Goal: Check status

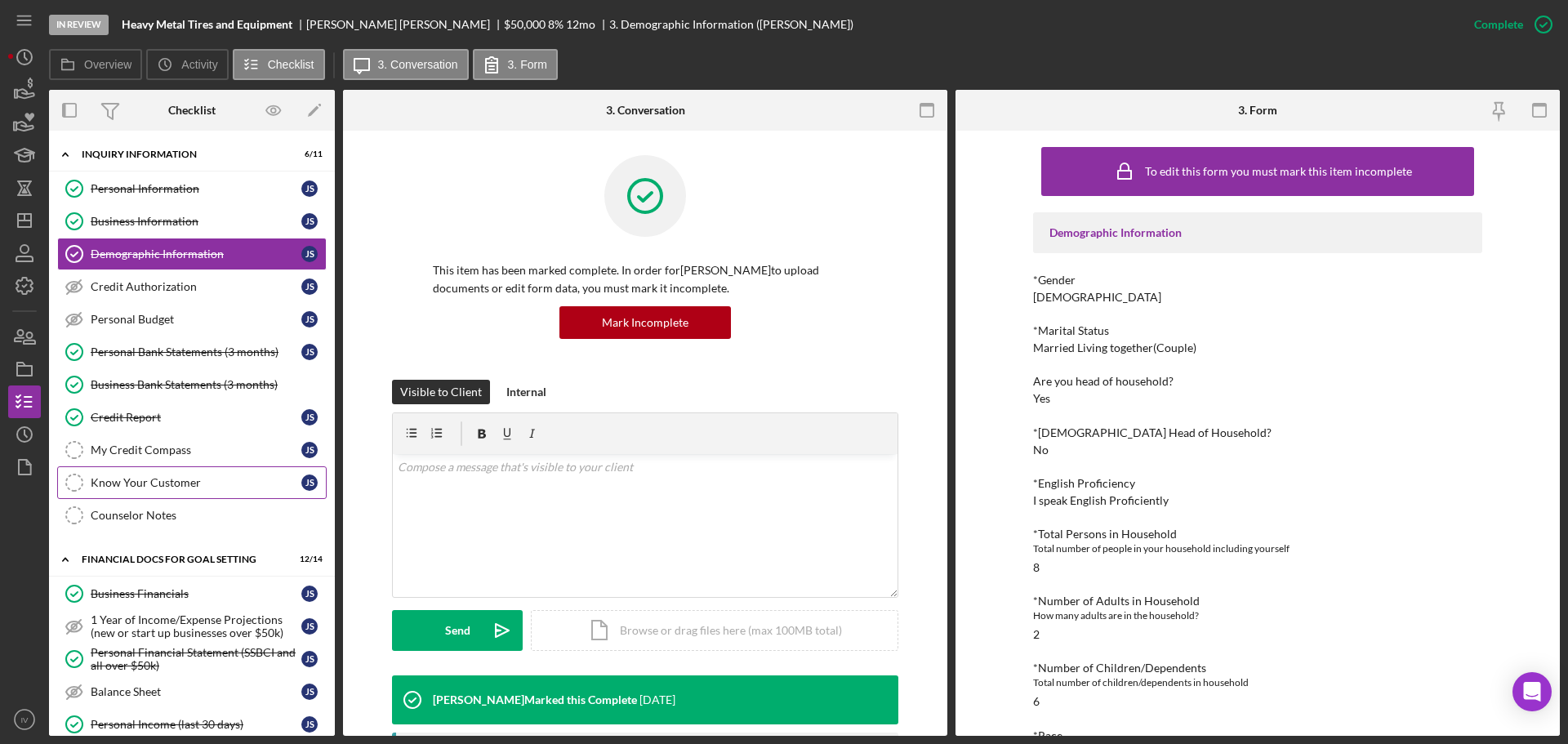
scroll to position [245, 0]
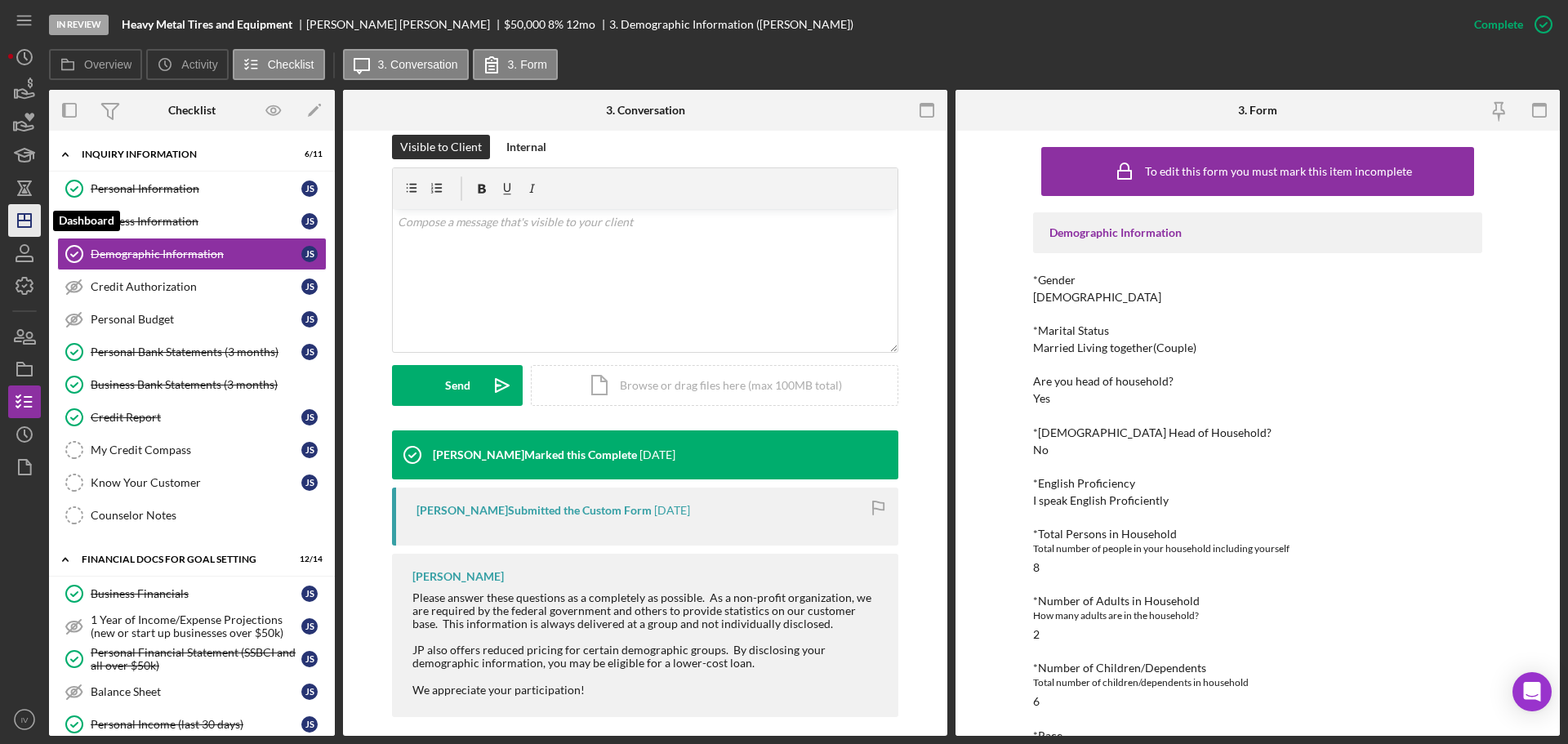
click at [27, 221] on line "button" at bounding box center [24, 221] width 13 height 0
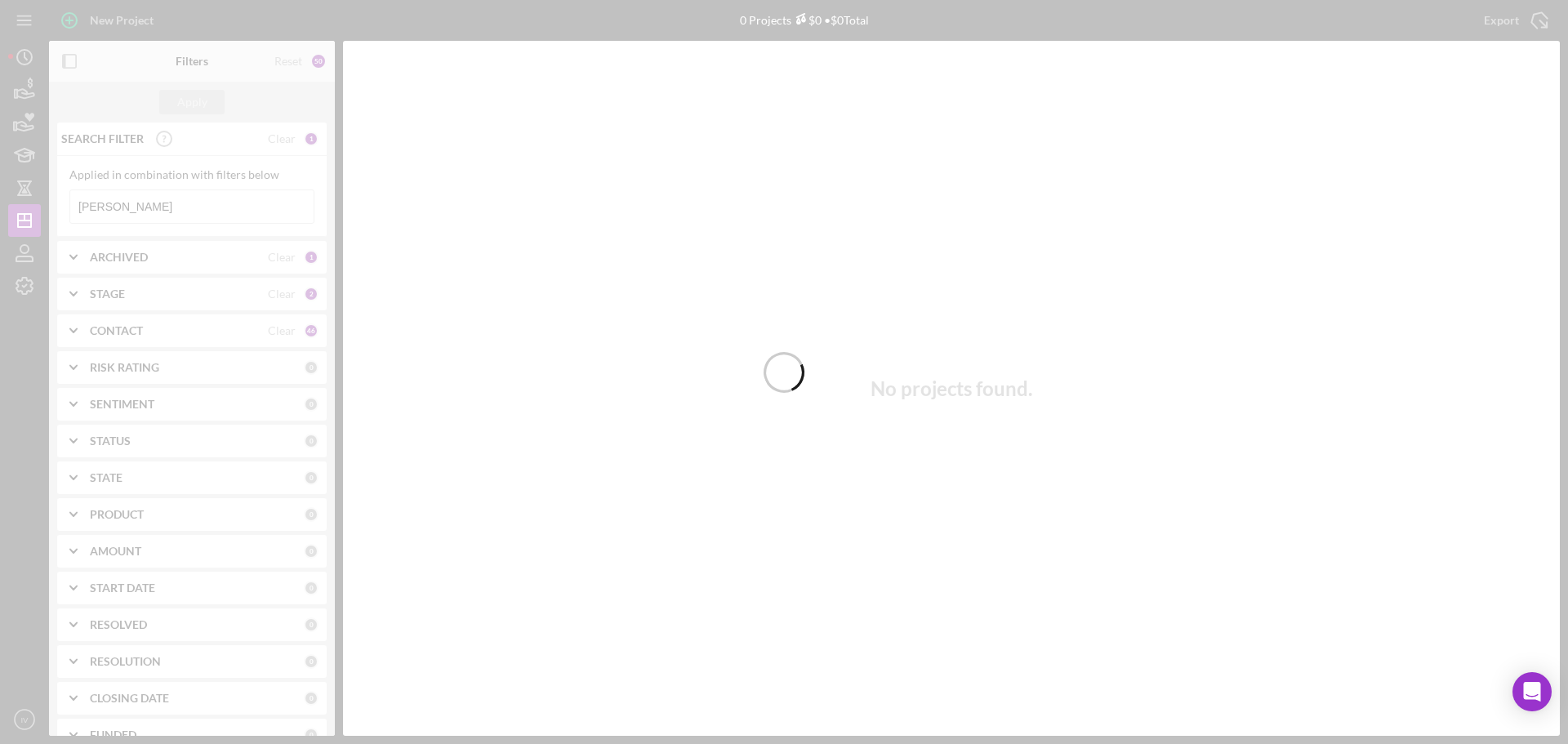
click at [136, 207] on div at bounding box center [784, 372] width 1568 height 744
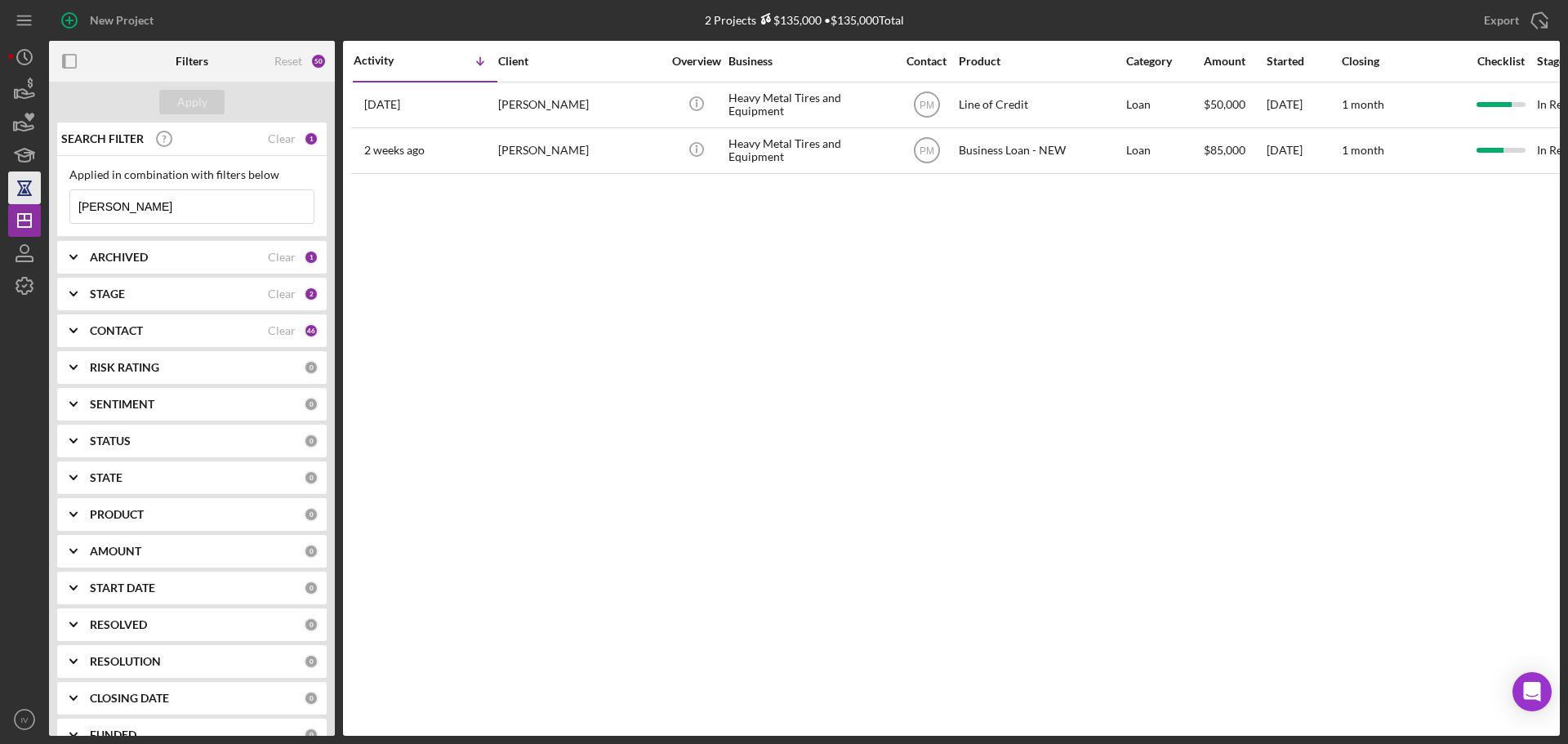
drag, startPoint x: 135, startPoint y: 208, endPoint x: 27, endPoint y: 200, distance: 108.3
click at [27, 200] on div "New Project 2 Projects $135,000 • $135,000 Total [PERSON_NAME] Export Icon/Expo…" at bounding box center [784, 368] width 1552 height 736
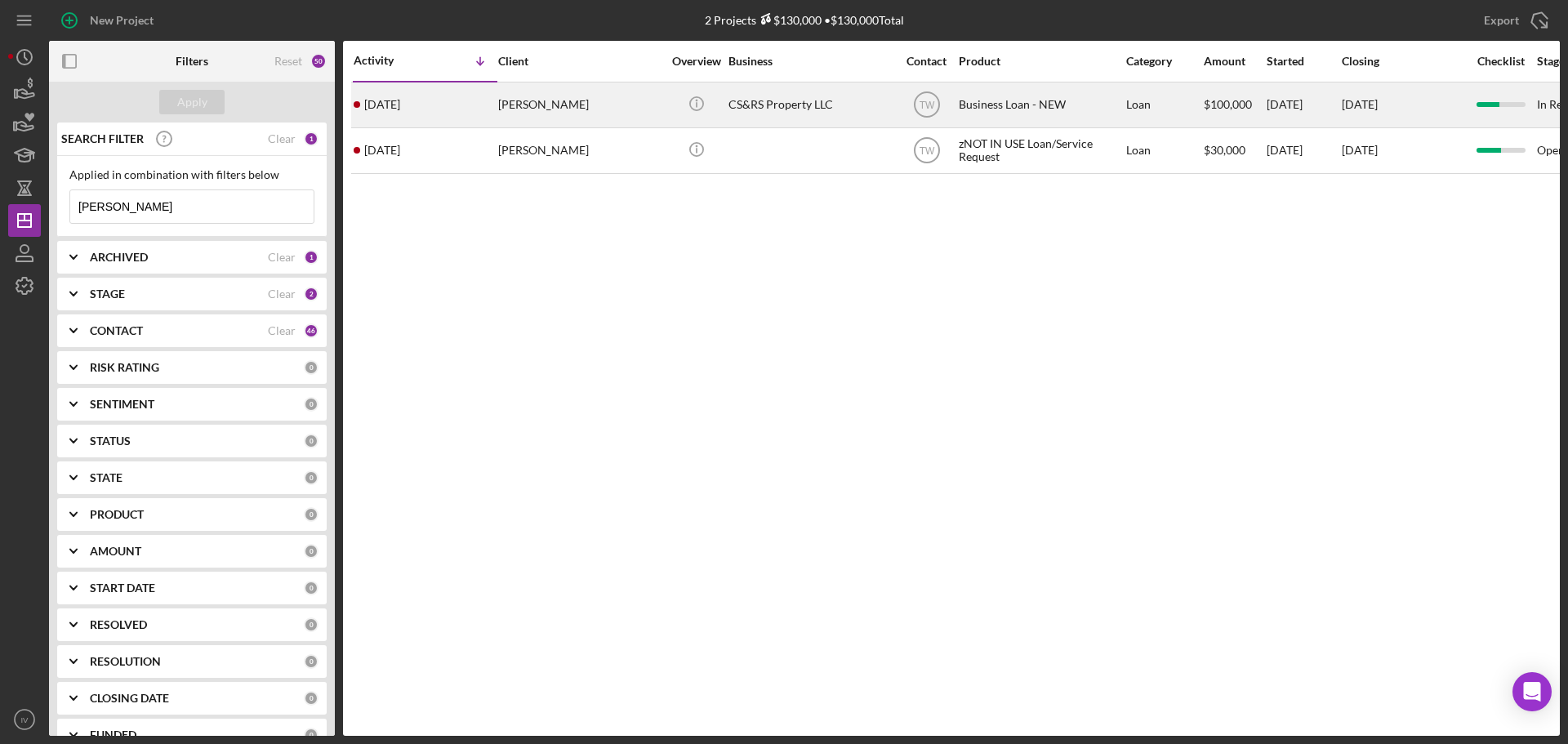
type input "[PERSON_NAME]"
click at [505, 108] on div "[PERSON_NAME]" at bounding box center [580, 105] width 163 height 43
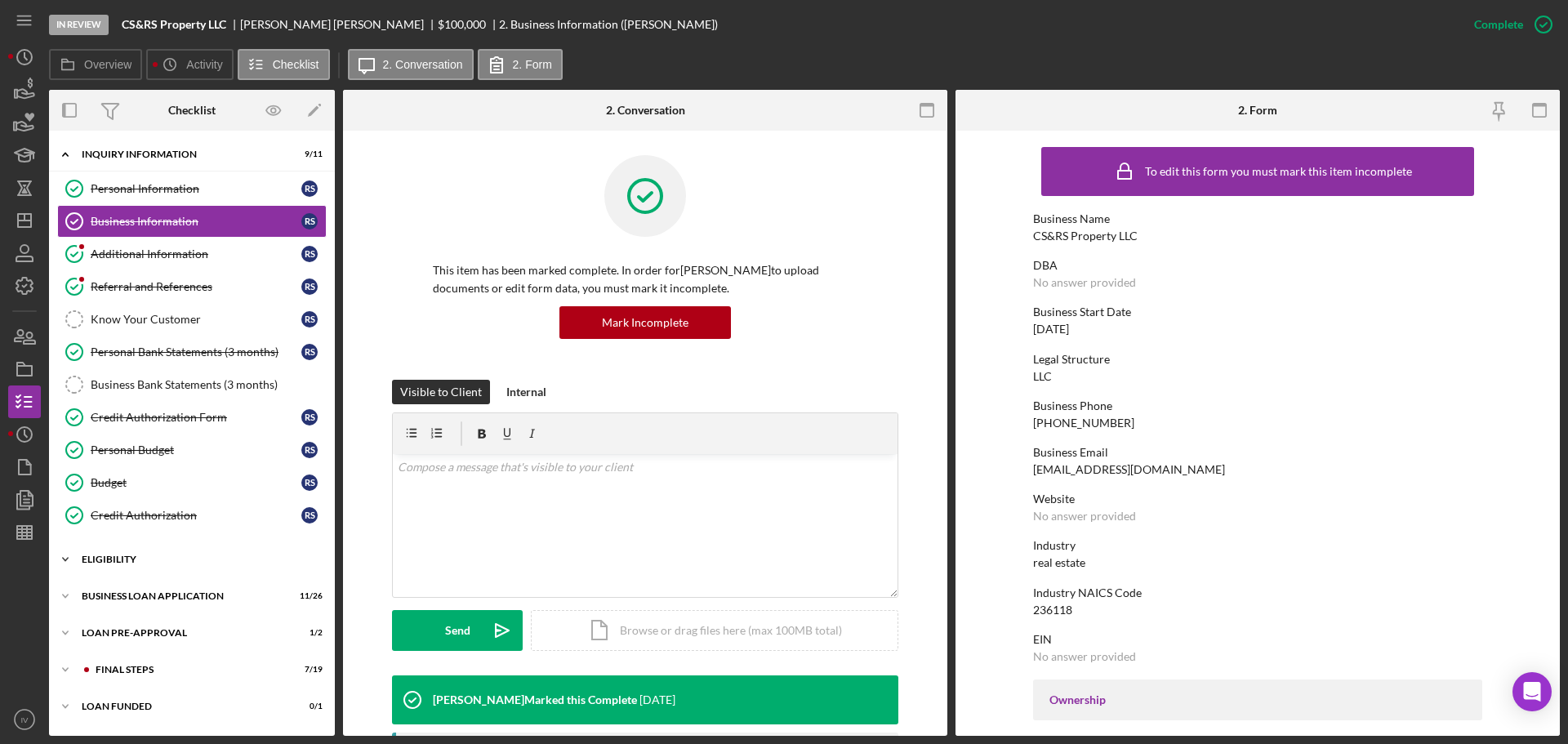
click at [126, 558] on div "ELIGIBILITY" at bounding box center [198, 559] width 233 height 10
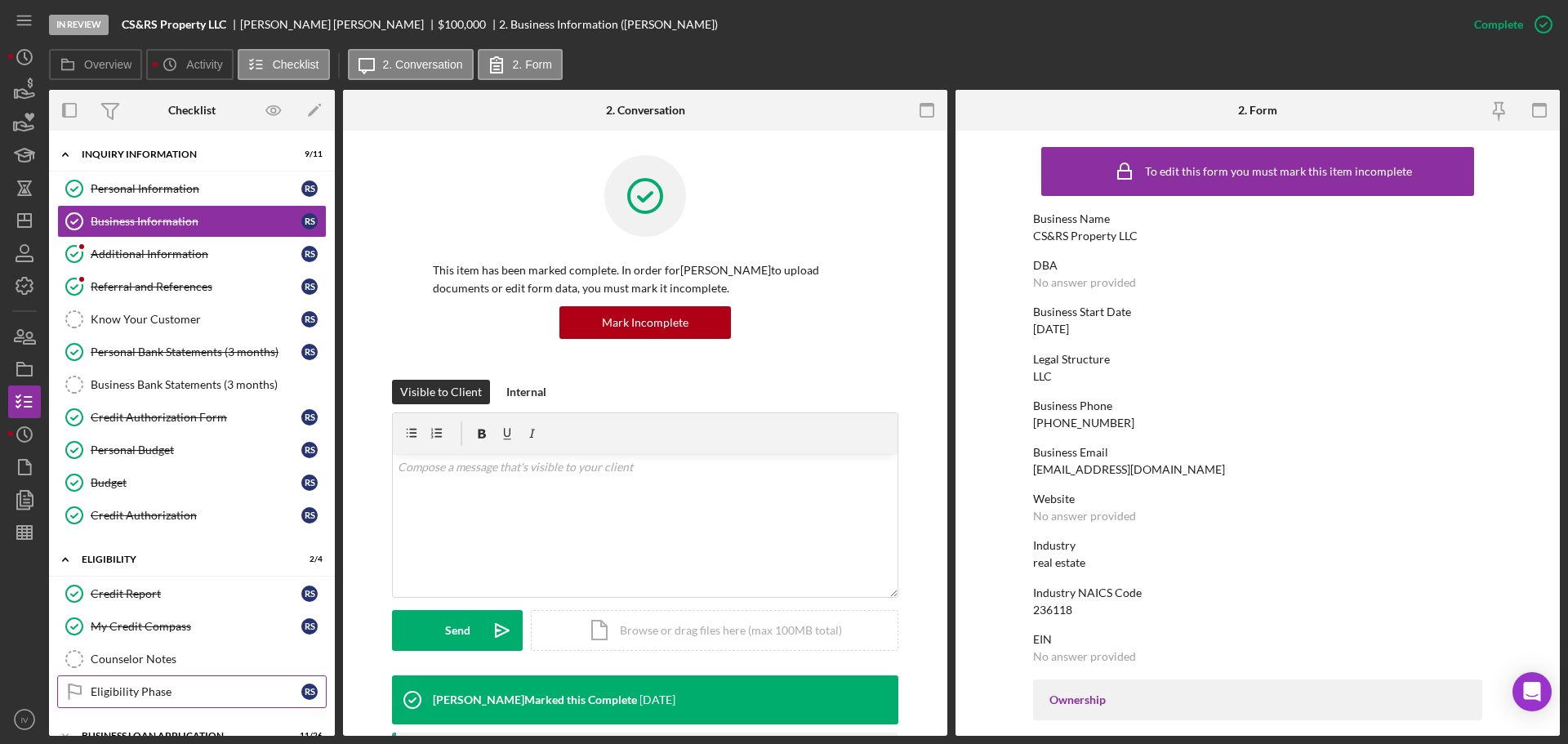
scroll to position [136, 0]
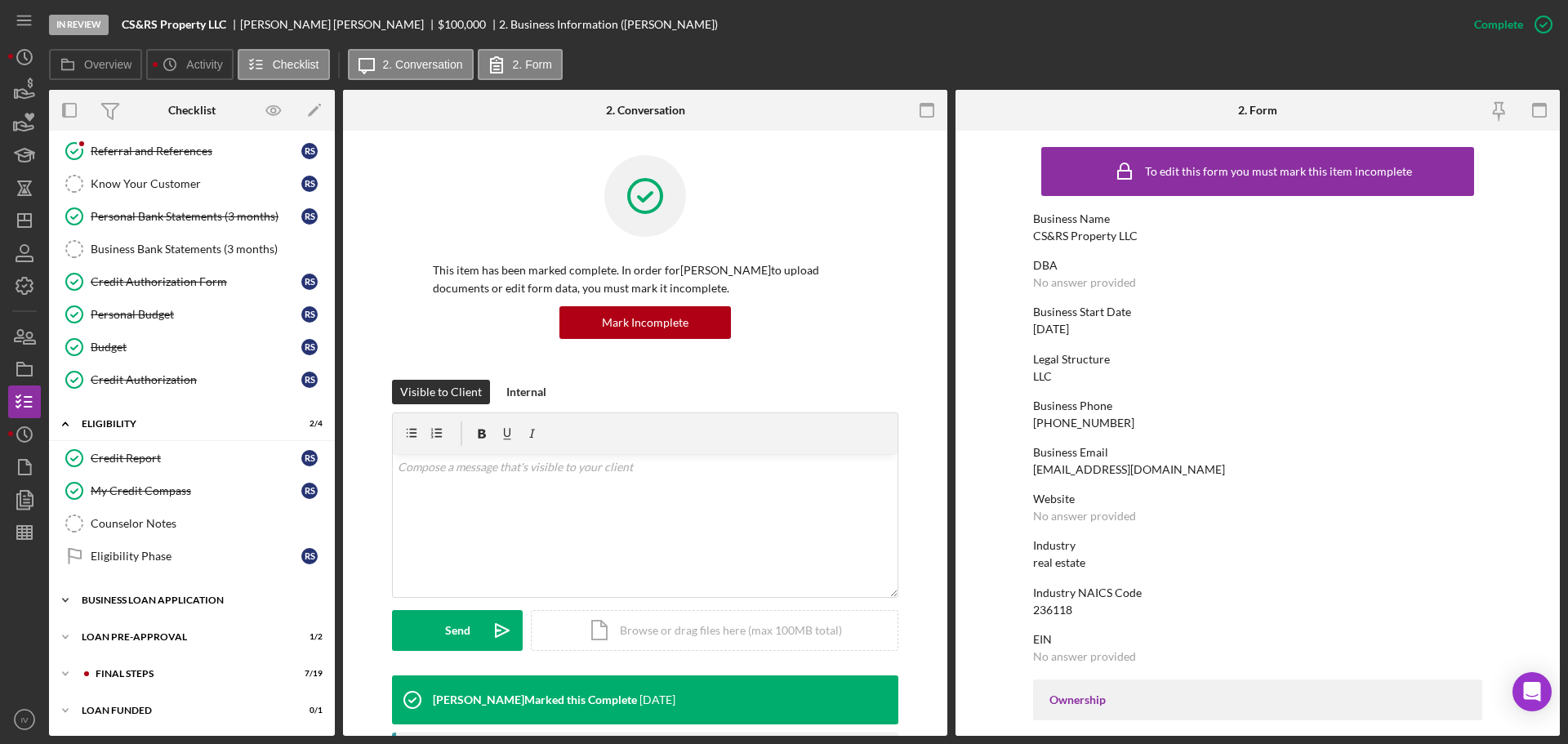
click at [129, 602] on div "BUSINESS LOAN APPLICATION" at bounding box center [198, 600] width 233 height 10
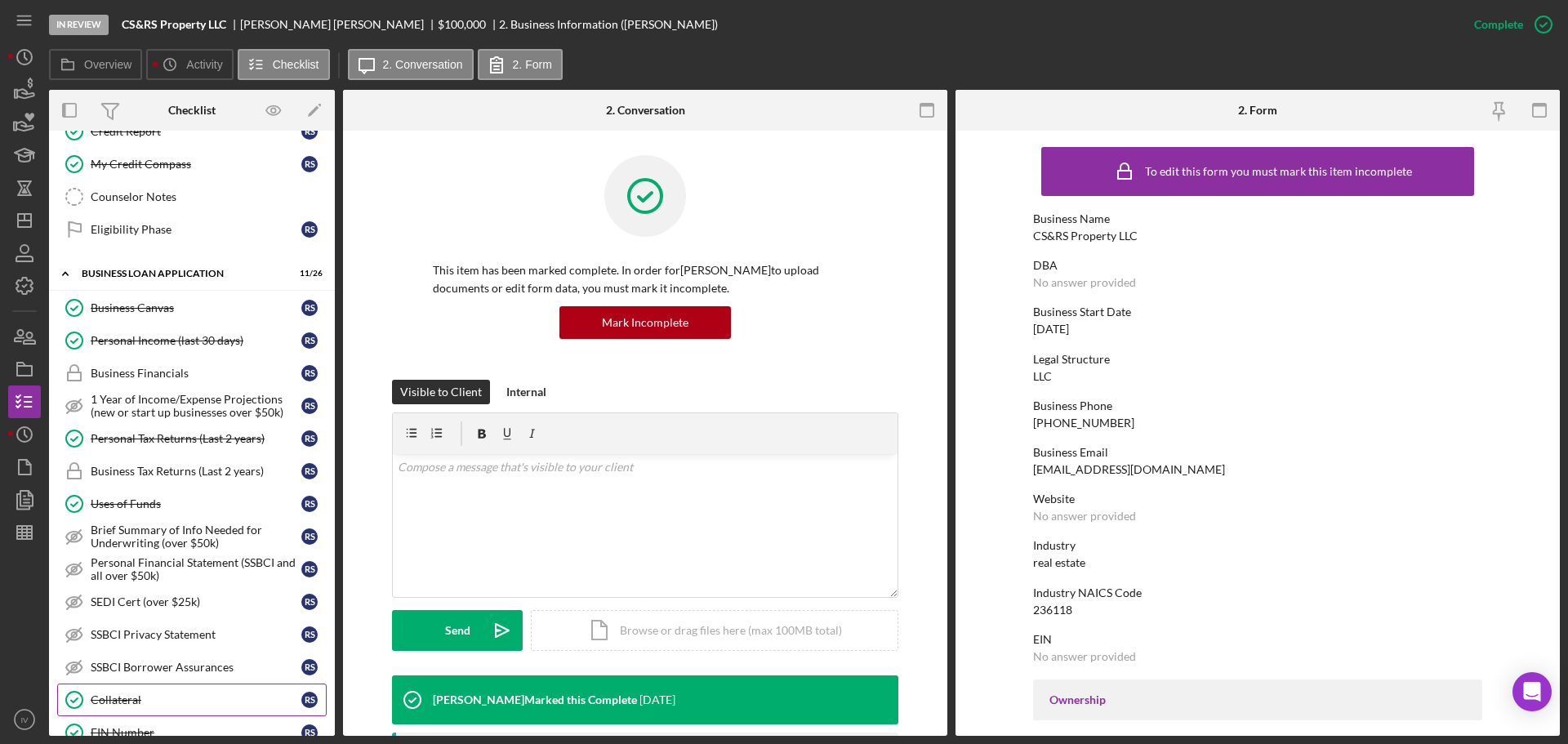
click at [126, 694] on div "Collateral" at bounding box center [196, 700] width 211 height 13
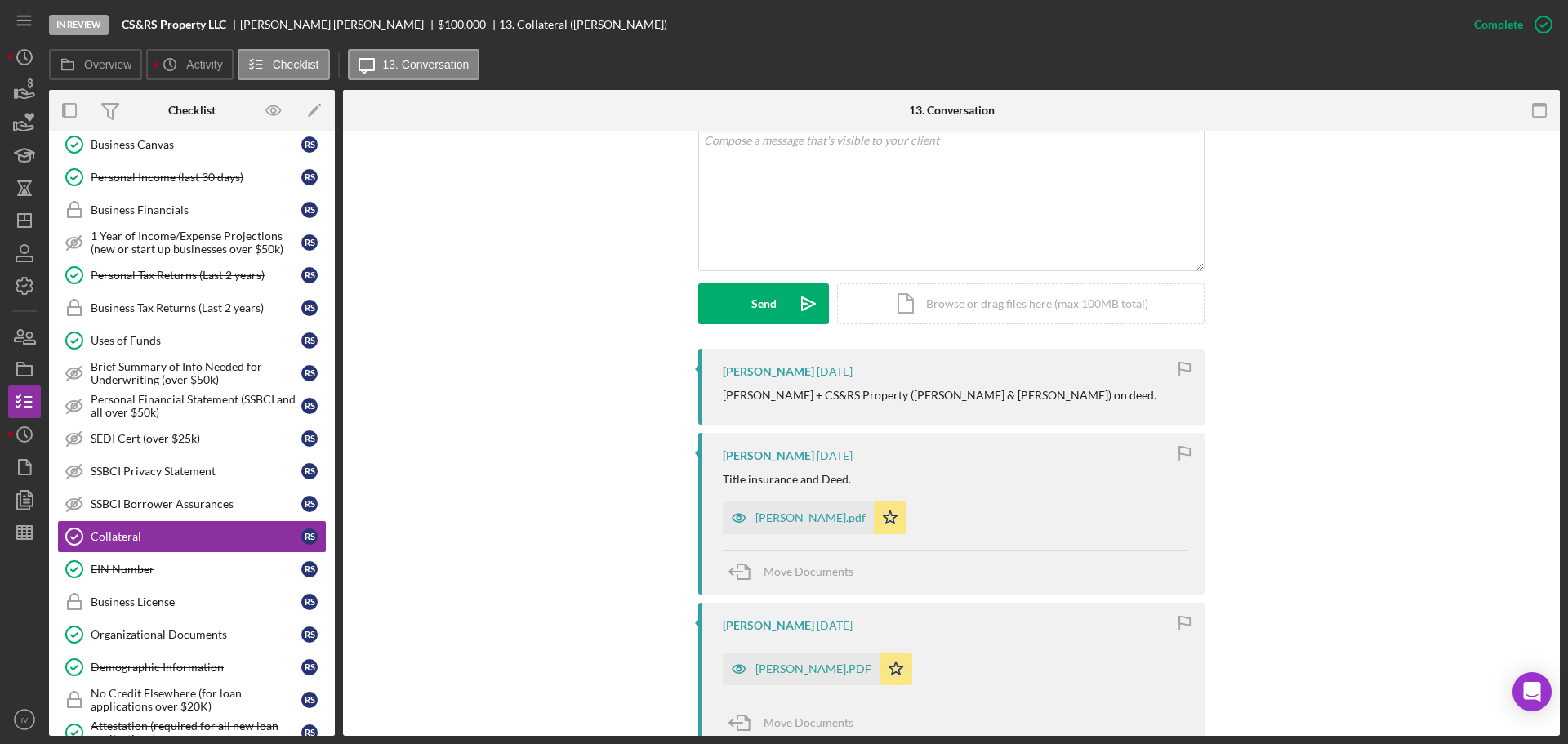
scroll to position [408, 0]
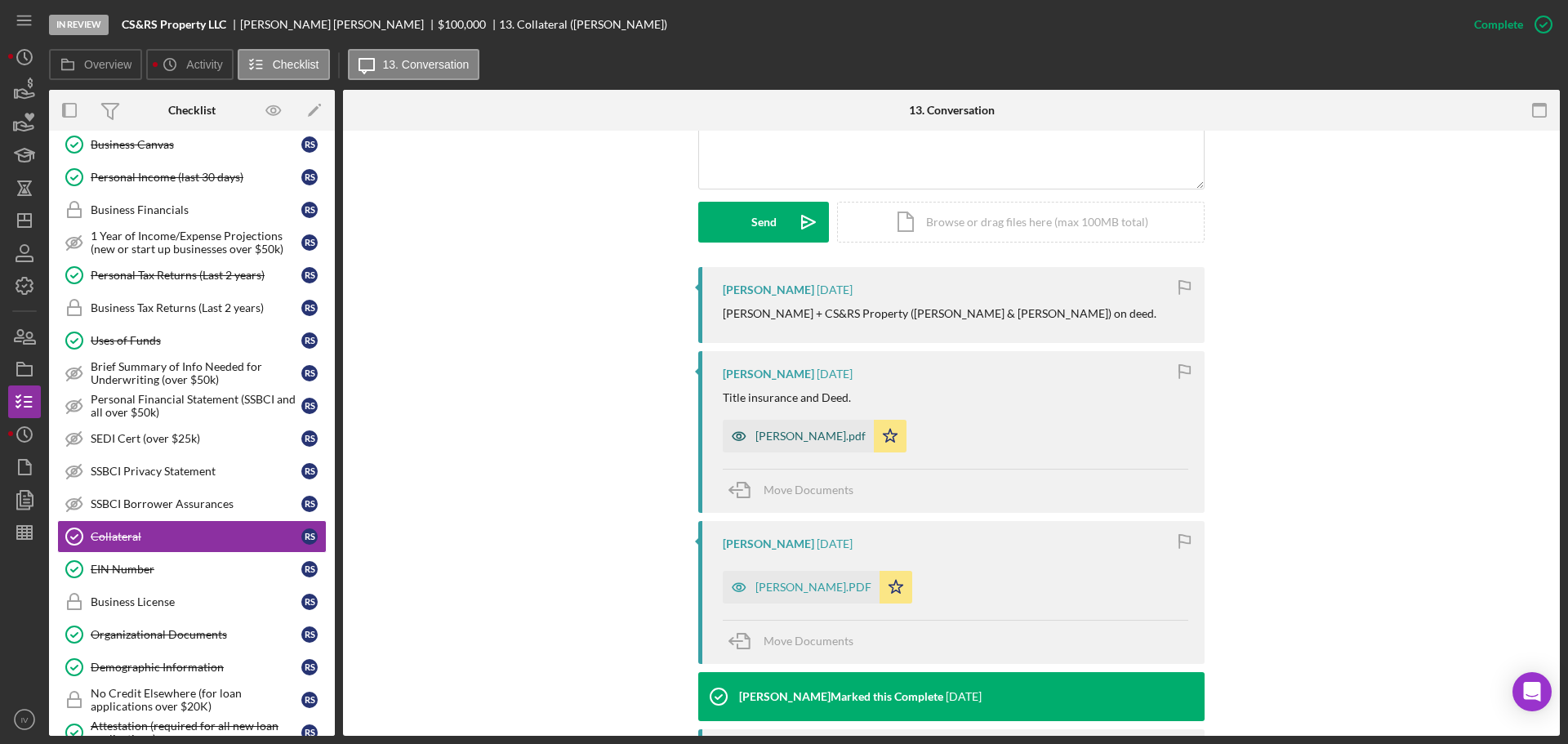
click at [781, 435] on div "[PERSON_NAME].pdf" at bounding box center [810, 436] width 110 height 13
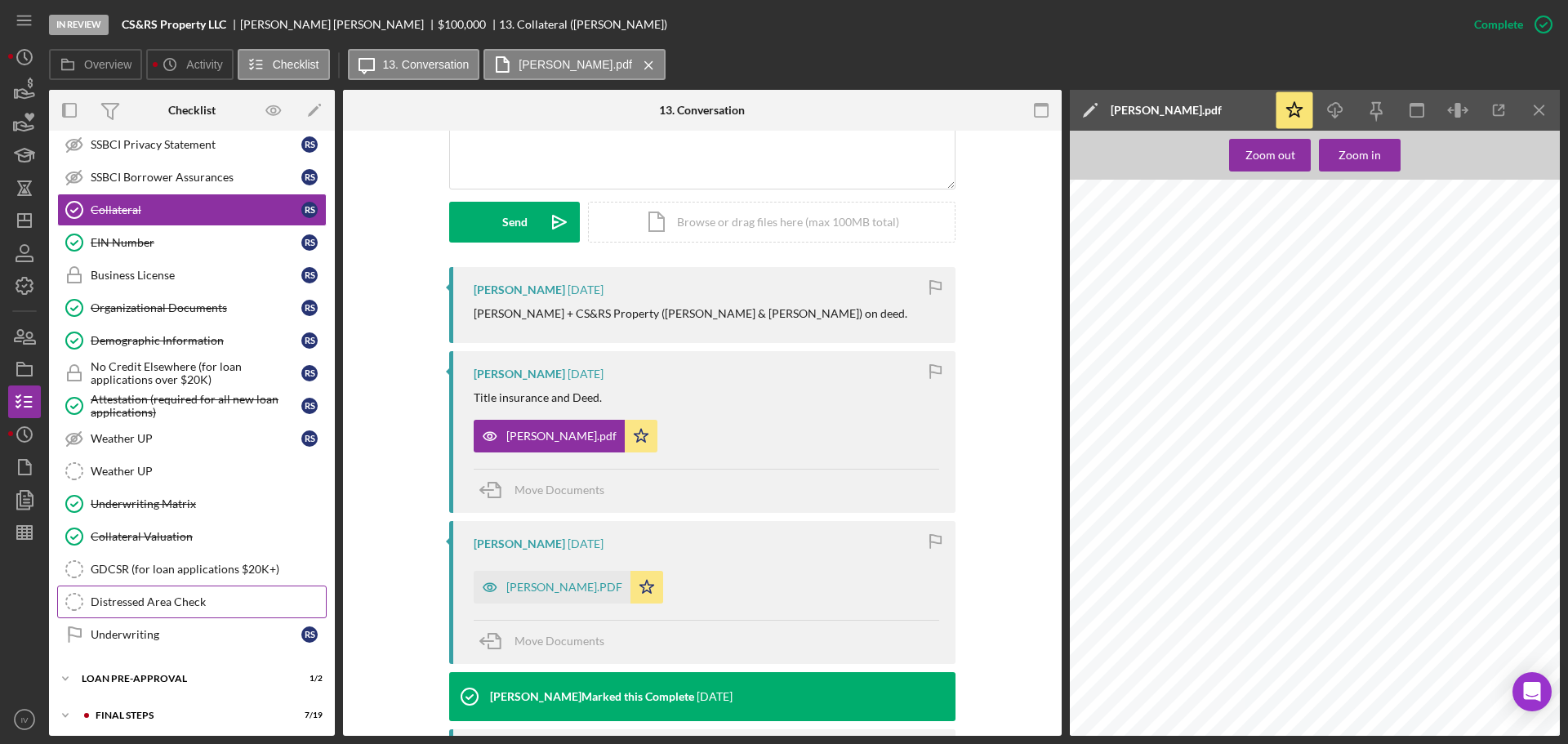
scroll to position [994, 0]
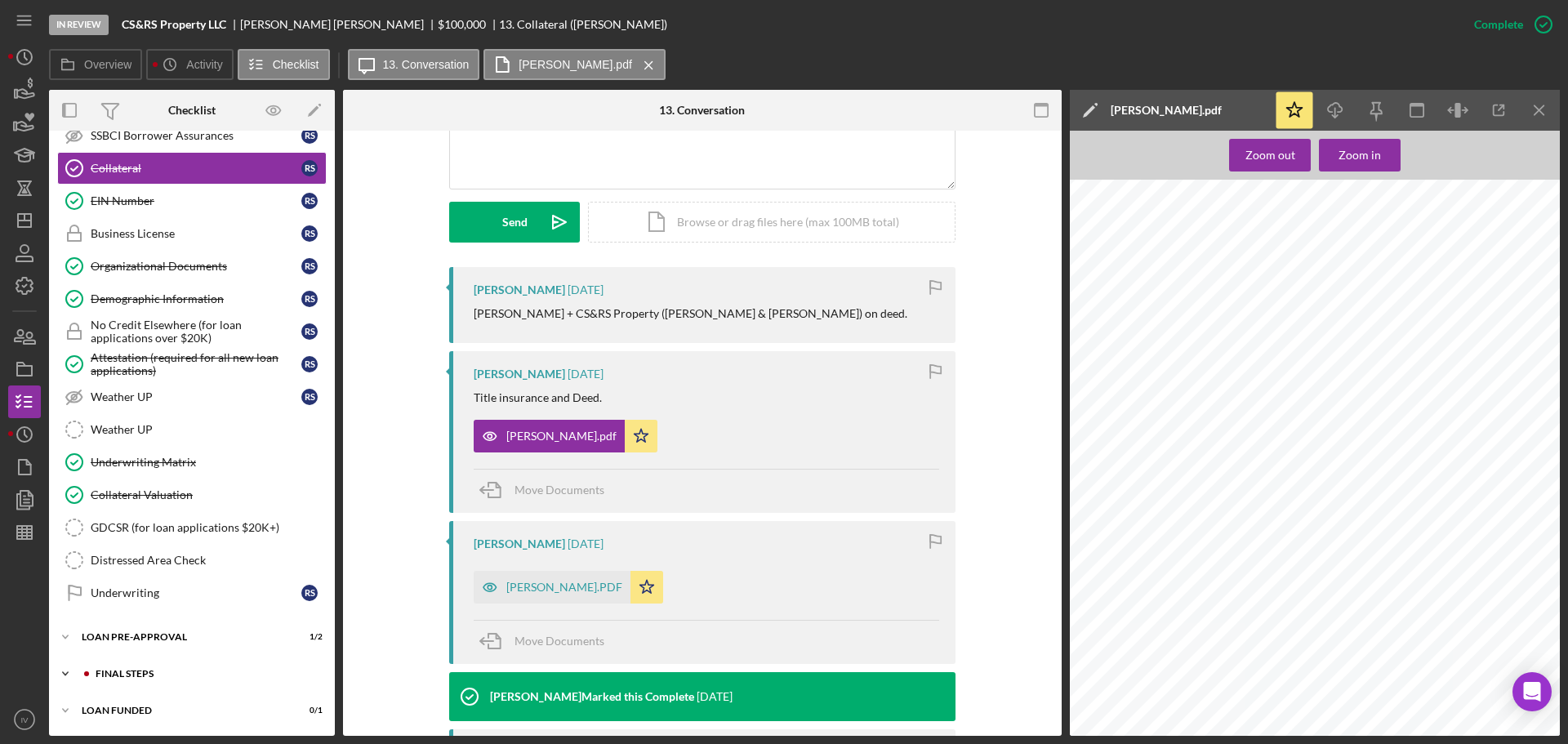
click at [127, 676] on div "FINAL STEPS" at bounding box center [205, 674] width 219 height 10
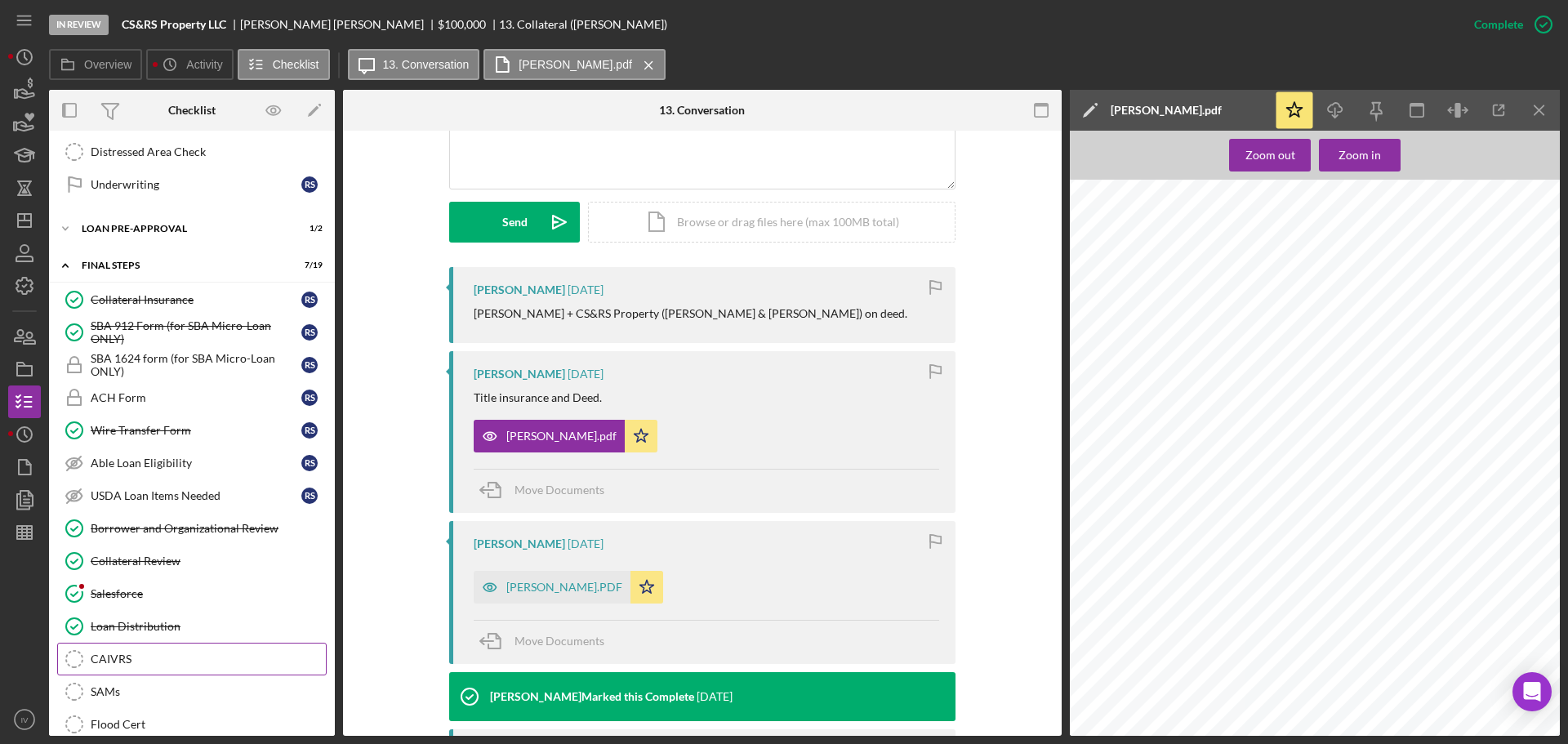
scroll to position [1484, 0]
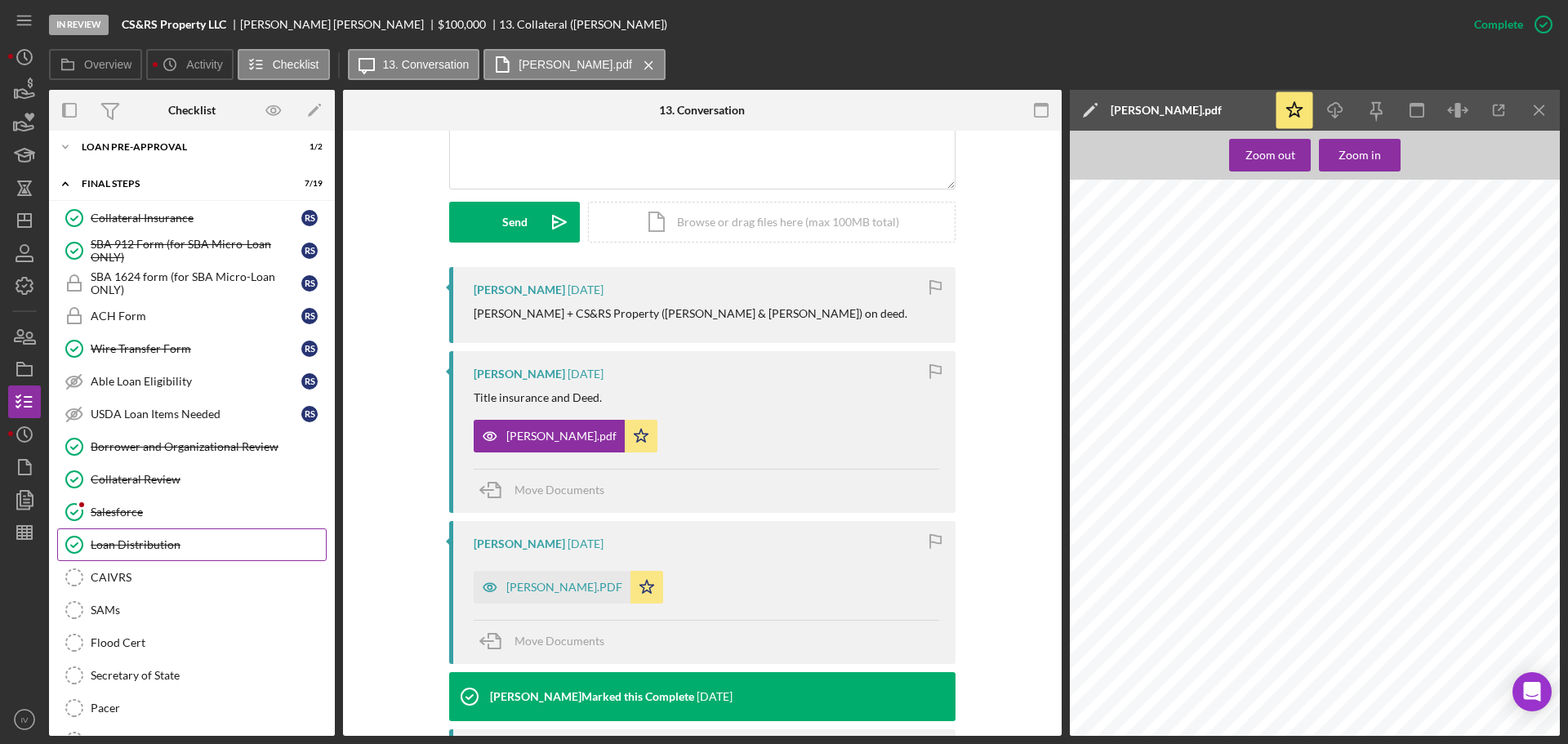
click at [141, 543] on div "Loan Distribution" at bounding box center [208, 545] width 235 height 13
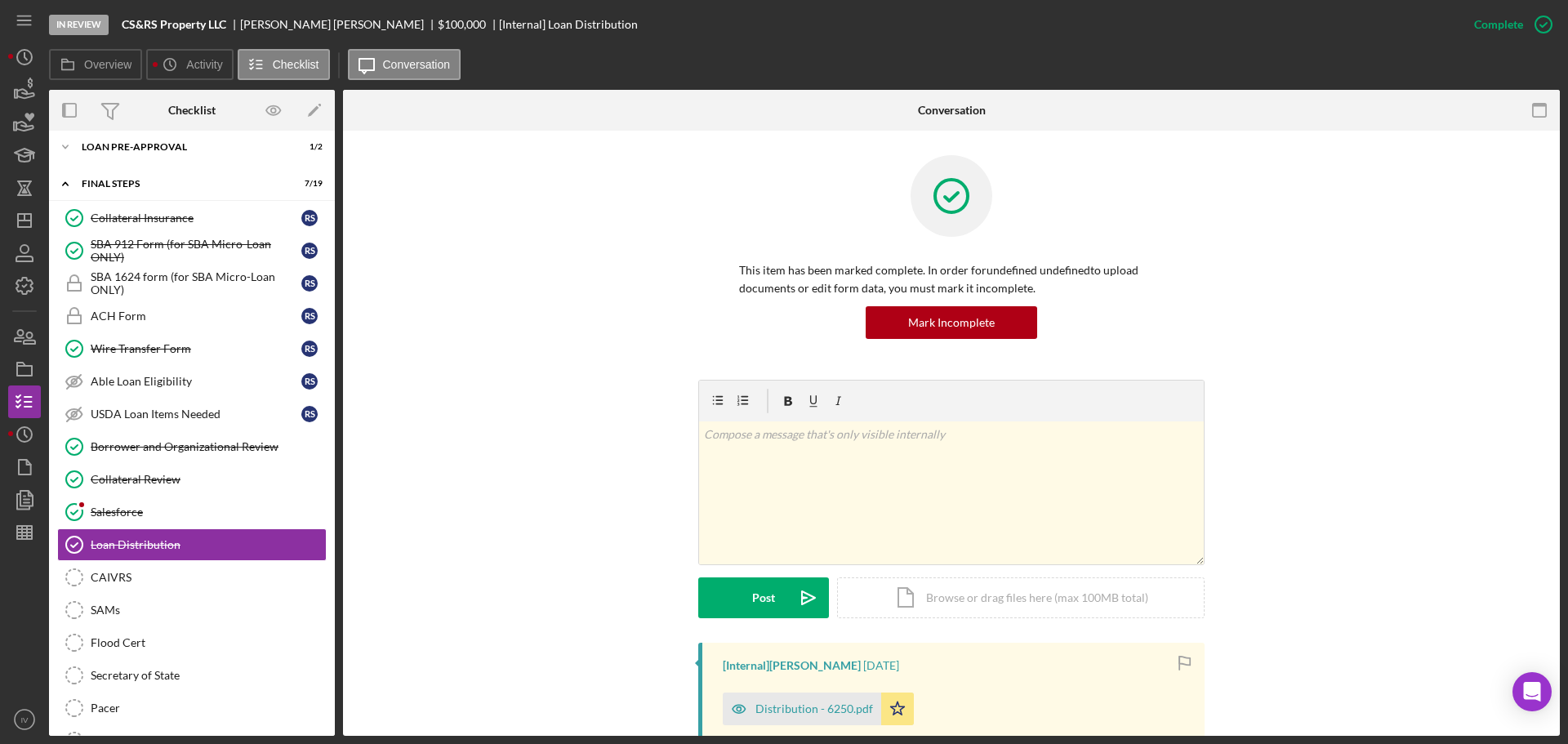
scroll to position [327, 0]
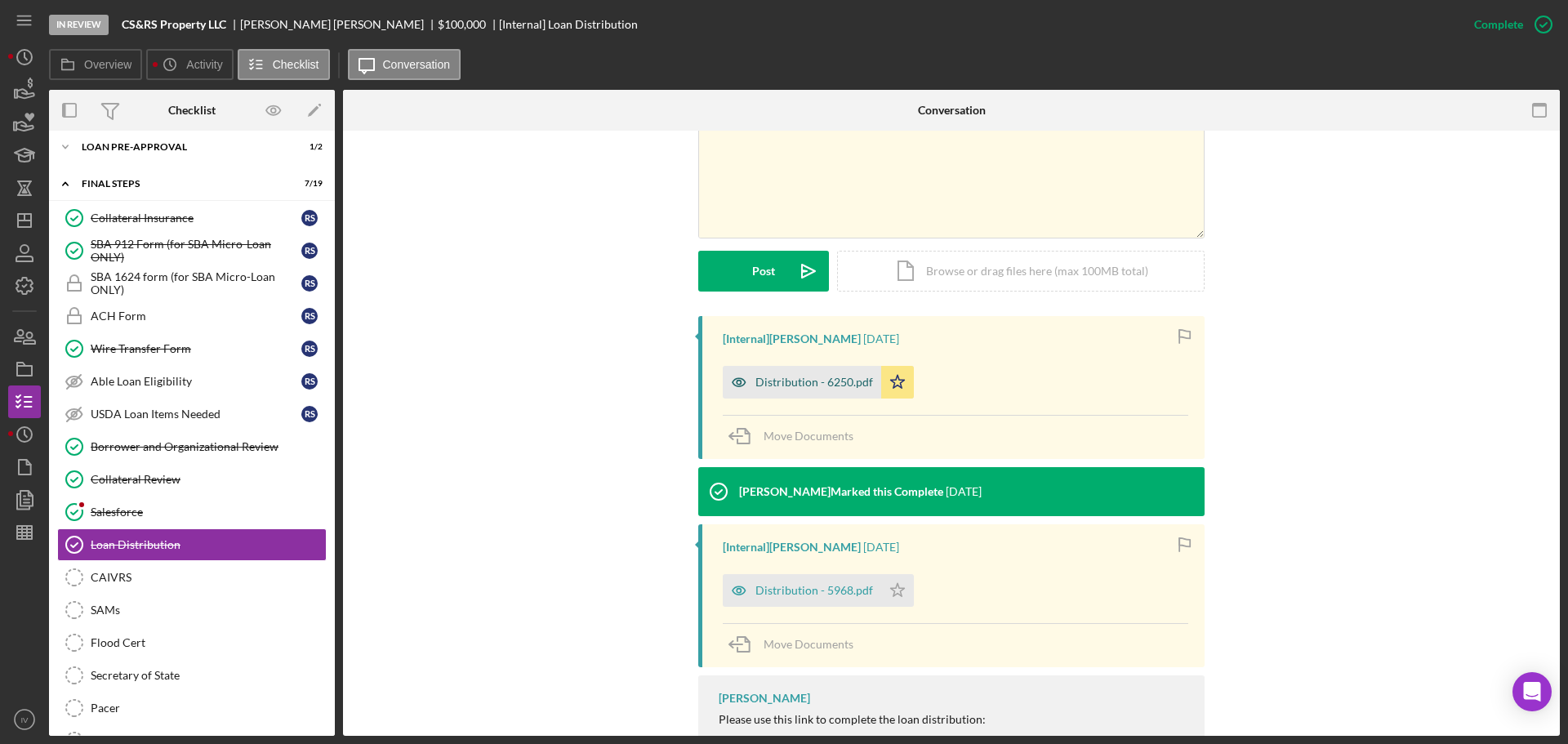
click at [786, 384] on div "Distribution - 6250.pdf" at bounding box center [814, 382] width 118 height 13
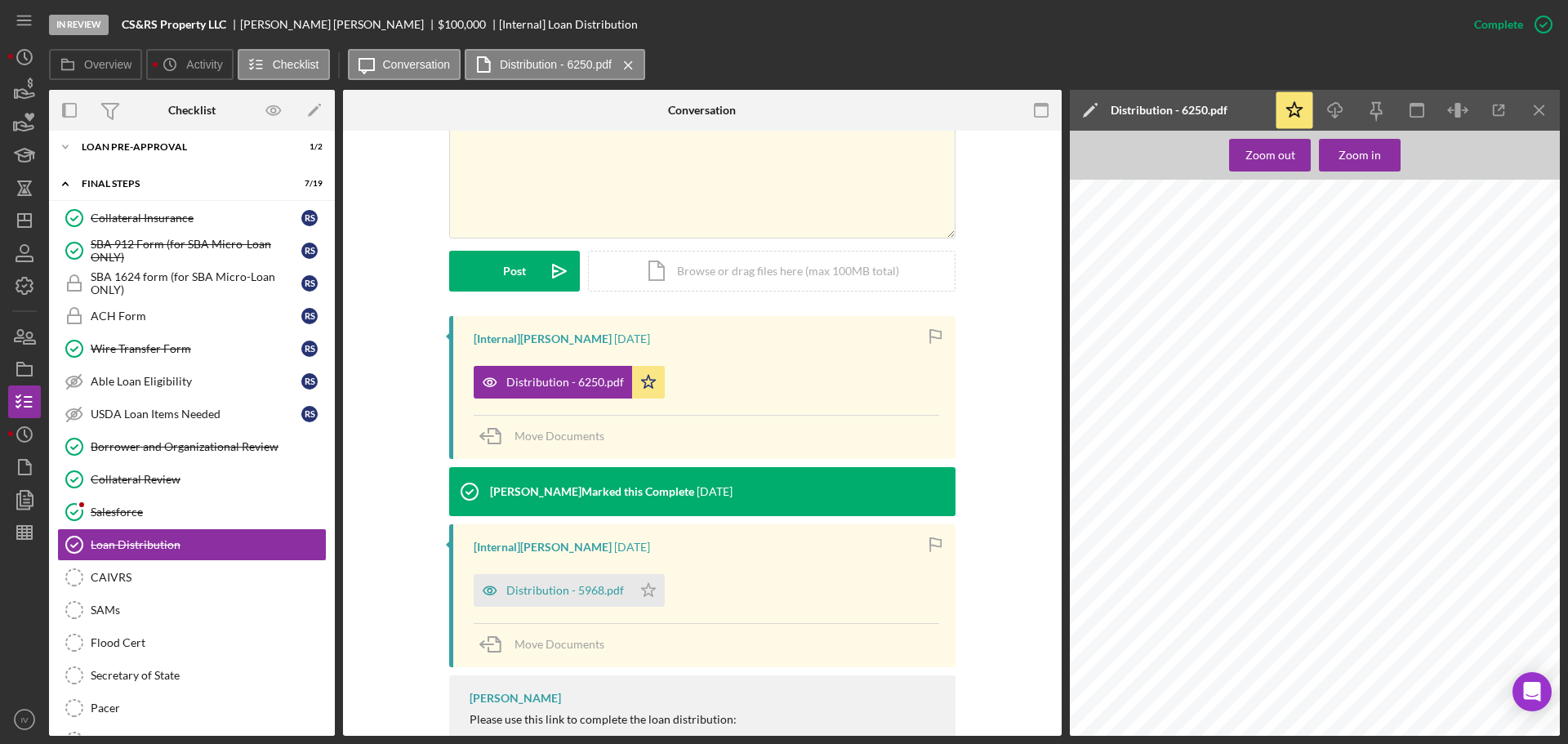
scroll to position [3185, 0]
